Goal: Information Seeking & Learning: Learn about a topic

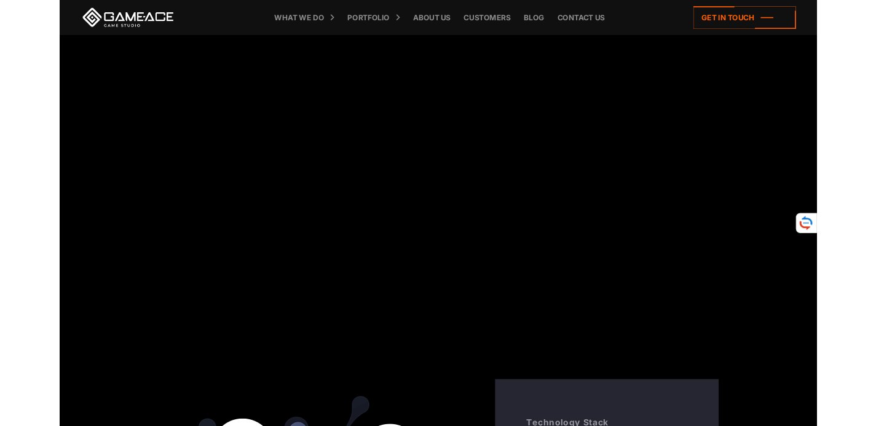
scroll to position [3383, 0]
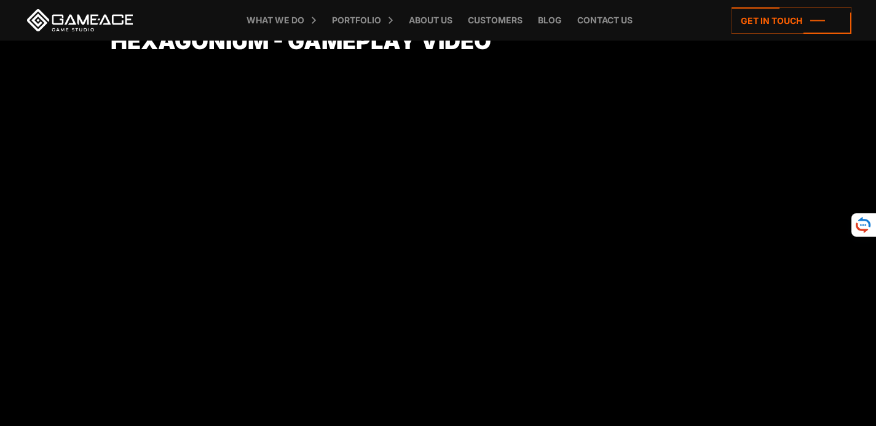
scroll to position [4859, 0]
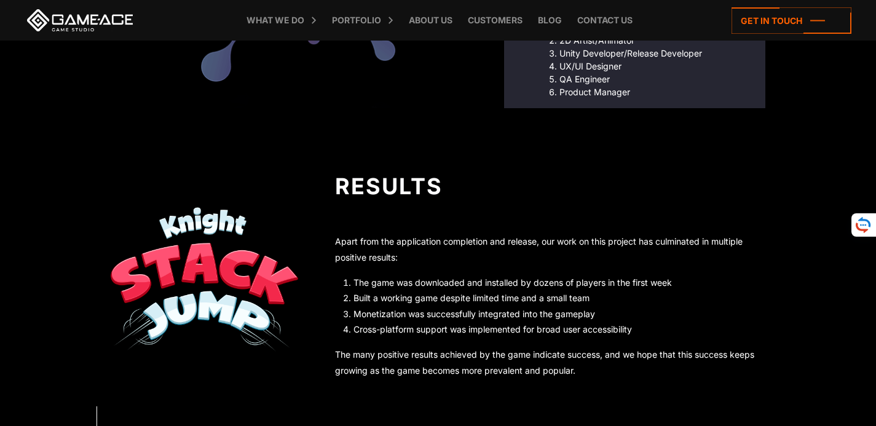
scroll to position [3332, 0]
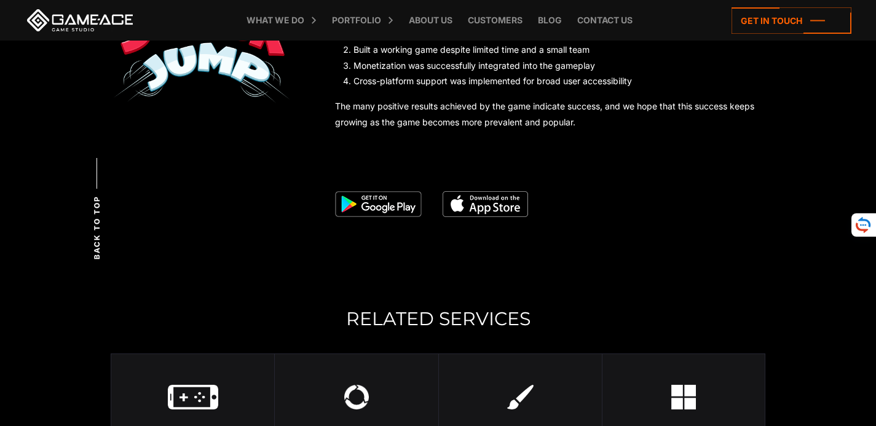
click at [442, 203] on div at bounding box center [550, 189] width 431 height 57
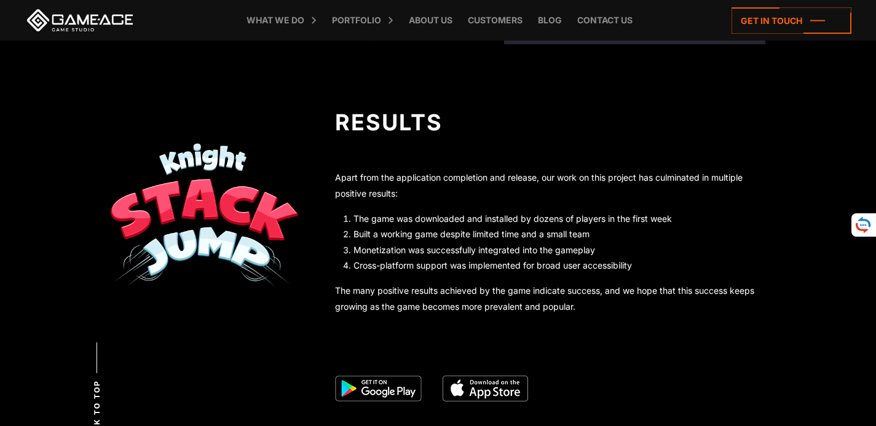
click at [376, 379] on img at bounding box center [378, 389] width 87 height 26
